Goal: Task Accomplishment & Management: Use online tool/utility

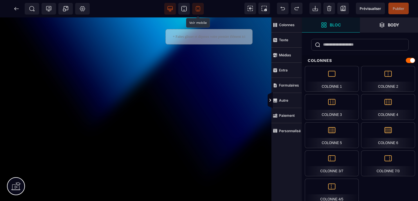
click at [199, 11] on icon at bounding box center [198, 9] width 6 height 6
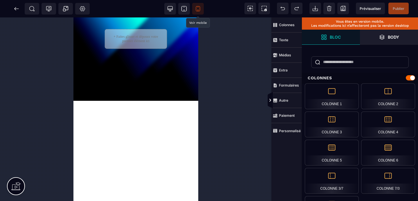
click at [129, 56] on div "+ Faites glisser et déposez votre premier élément ici" at bounding box center [135, 152] width 125 height 271
click at [82, 10] on icon at bounding box center [83, 9] width 2 height 2
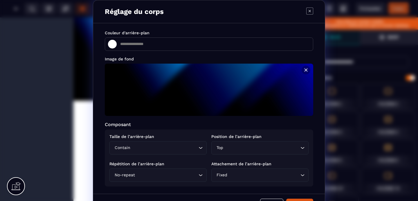
click at [248, 146] on input "Search for option" at bounding box center [261, 148] width 75 height 6
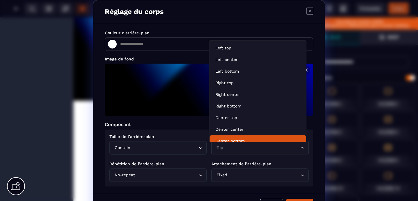
scroll to position [4, 0]
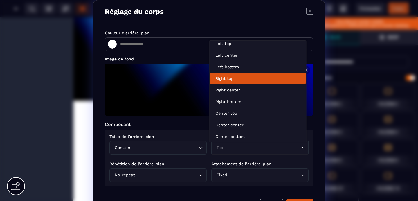
click at [232, 75] on li "Right top" at bounding box center [258, 79] width 97 height 12
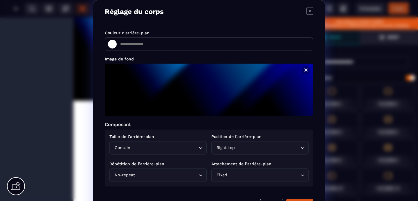
scroll to position [17, 0]
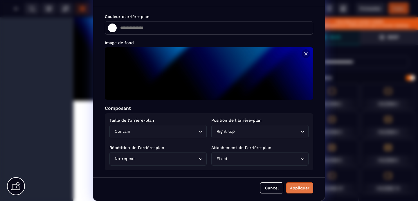
click at [295, 189] on div "Appliquer" at bounding box center [299, 188] width 19 height 6
type input "*******"
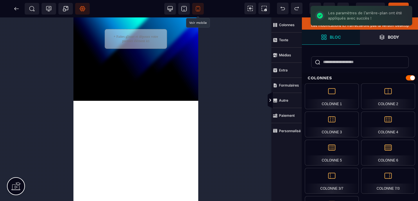
click at [79, 9] on span "Réglages Body" at bounding box center [82, 9] width 15 height 12
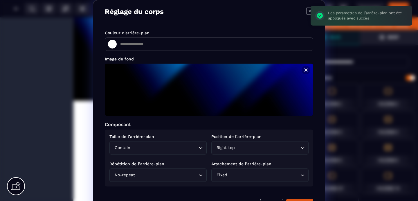
click at [232, 148] on div "Right top" at bounding box center [256, 148] width 85 height 6
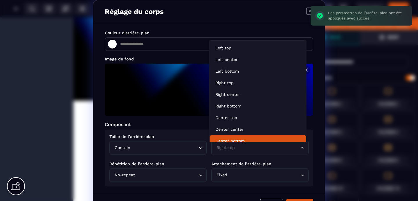
scroll to position [4, 0]
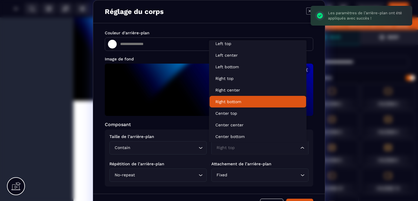
click at [226, 102] on p "Right bottom" at bounding box center [257, 102] width 85 height 6
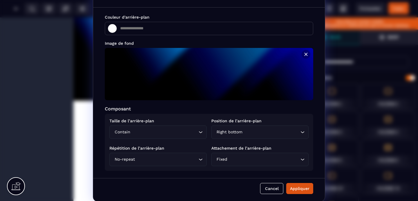
scroll to position [17, 0]
click at [300, 187] on div "Appliquer" at bounding box center [299, 188] width 19 height 6
type input "*******"
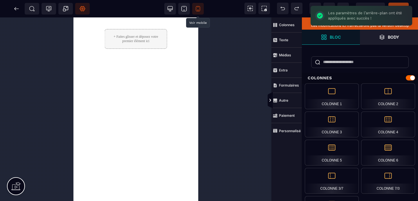
click at [83, 9] on icon at bounding box center [83, 9] width 2 height 2
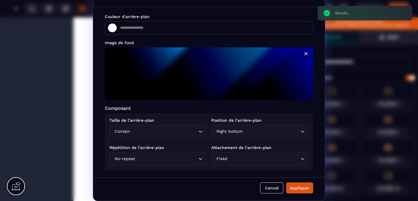
click at [244, 131] on input "Search for option" at bounding box center [271, 131] width 55 height 6
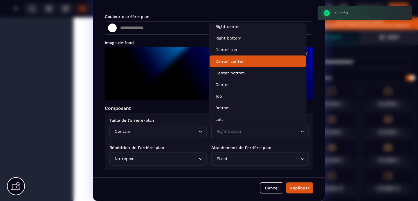
scroll to position [64, 0]
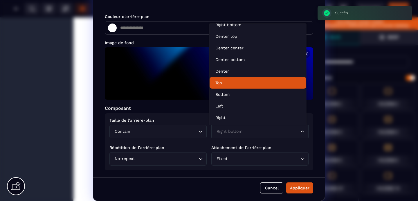
click at [223, 83] on p "Top" at bounding box center [257, 83] width 85 height 6
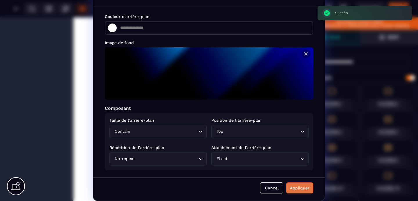
click at [291, 187] on div "Appliquer" at bounding box center [299, 188] width 19 height 6
type input "*******"
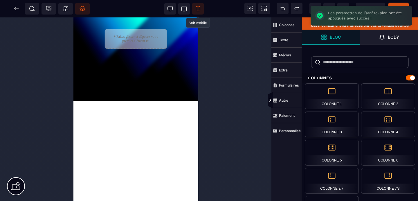
click at [111, 64] on div "+ Faites glisser et déposez votre premier élément ici" at bounding box center [135, 152] width 125 height 271
click at [141, 117] on div "+ Faites glisser et déposez votre premier élément ici" at bounding box center [135, 152] width 125 height 271
click at [289, 26] on strong "Colonnes" at bounding box center [287, 25] width 16 height 4
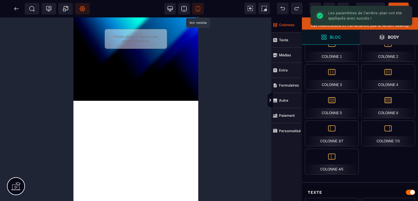
scroll to position [48, 0]
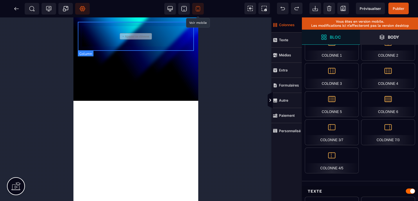
click at [126, 40] on div "+ Ajouter un élément" at bounding box center [135, 36] width 116 height 29
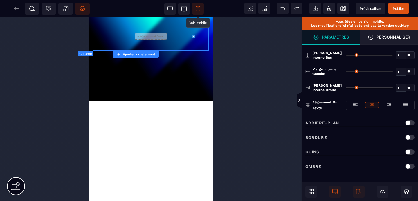
type input "**"
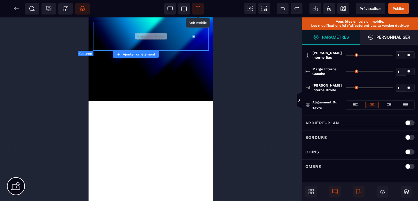
type input "**"
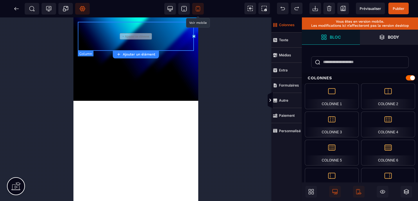
click at [126, 40] on div "+ Ajouter un élément" at bounding box center [135, 36] width 116 height 29
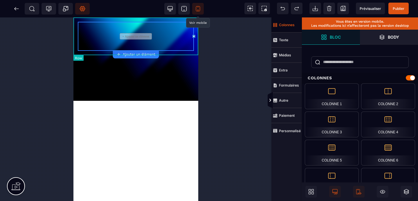
click at [126, 20] on div "+ Ajouter un élément" at bounding box center [135, 36] width 125 height 38
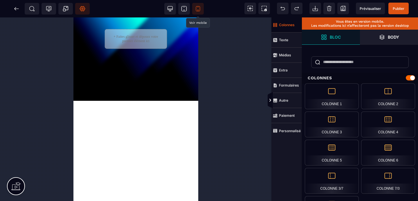
click at [179, 35] on div "+ Faites glisser et déposez votre premier élément ici" at bounding box center [135, 152] width 125 height 271
click at [133, 37] on div "+ Faites glisser et déposez votre premier élément ici" at bounding box center [135, 39] width 62 height 20
click at [142, 109] on div "+ Faites glisser et déposez votre premier élément ici" at bounding box center [135, 152] width 125 height 271
drag, startPoint x: 129, startPoint y: 82, endPoint x: 151, endPoint y: 139, distance: 60.7
click at [151, 139] on div "+ Faites glisser et déposez votre premier élément ici" at bounding box center [135, 152] width 125 height 271
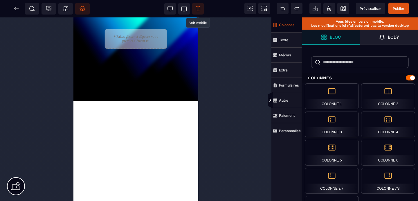
click at [84, 13] on span "Réglages Body" at bounding box center [82, 9] width 15 height 12
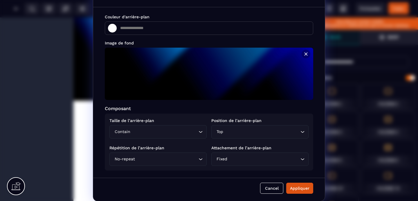
scroll to position [17, 0]
click at [167, 134] on div "Contain Loading..." at bounding box center [157, 131] width 97 height 13
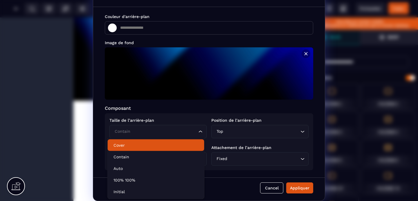
click at [148, 147] on p "Cover" at bounding box center [155, 145] width 85 height 6
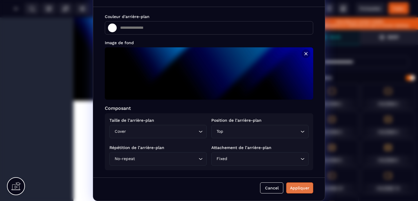
click at [296, 186] on div "Appliquer" at bounding box center [299, 188] width 19 height 6
type input "*******"
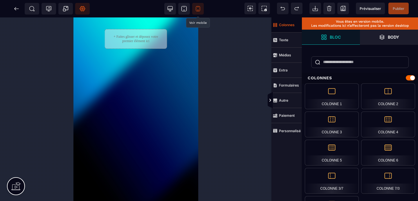
click at [78, 11] on span "Réglages Body" at bounding box center [82, 9] width 15 height 12
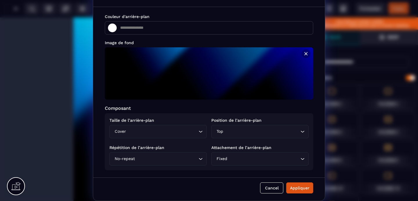
click at [249, 134] on input "Search for option" at bounding box center [261, 131] width 75 height 6
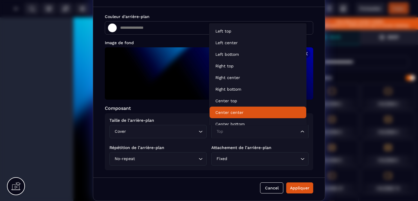
scroll to position [64, 0]
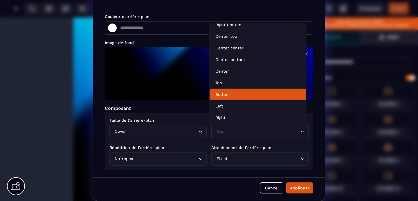
click at [229, 98] on li "Bottom" at bounding box center [258, 95] width 97 height 12
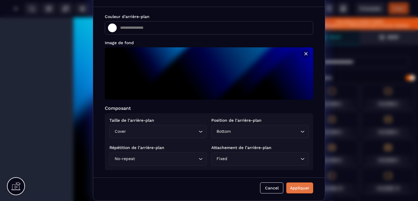
click at [293, 186] on div "Appliquer" at bounding box center [299, 188] width 19 height 6
type input "*******"
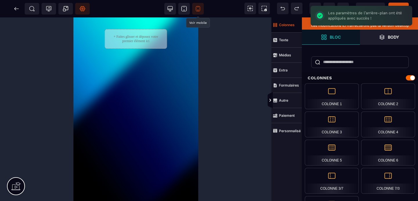
click at [80, 10] on icon at bounding box center [83, 9] width 6 height 6
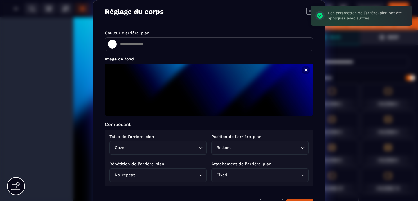
click at [256, 151] on input "Search for option" at bounding box center [265, 148] width 67 height 6
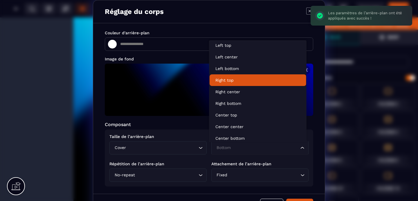
scroll to position [0, 0]
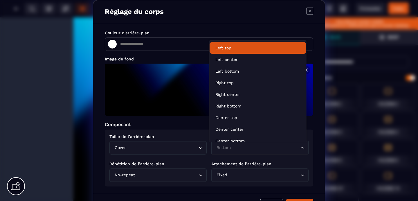
click at [226, 51] on li "Left top" at bounding box center [258, 48] width 97 height 12
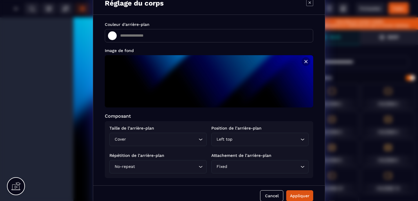
scroll to position [17, 0]
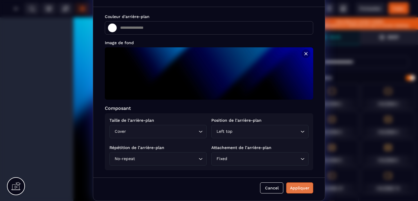
click at [300, 187] on div "Appliquer" at bounding box center [299, 188] width 19 height 6
type input "*******"
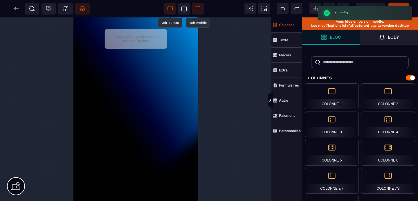
click at [166, 9] on span at bounding box center [170, 9] width 12 height 12
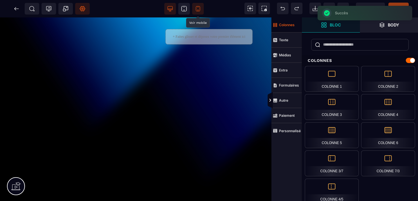
click at [200, 9] on icon at bounding box center [198, 9] width 6 height 6
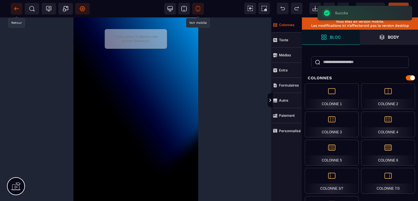
click at [14, 8] on icon at bounding box center [17, 9] width 6 height 6
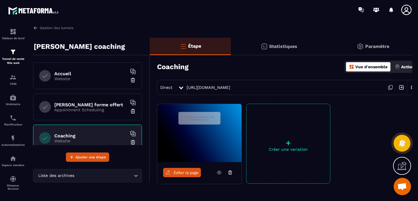
click at [79, 80] on p "Website" at bounding box center [90, 78] width 73 height 5
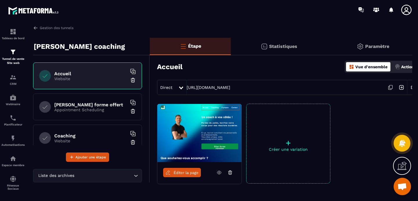
click at [192, 174] on span "Éditer la page" at bounding box center [186, 172] width 25 height 4
